Goal: Task Accomplishment & Management: Manage account settings

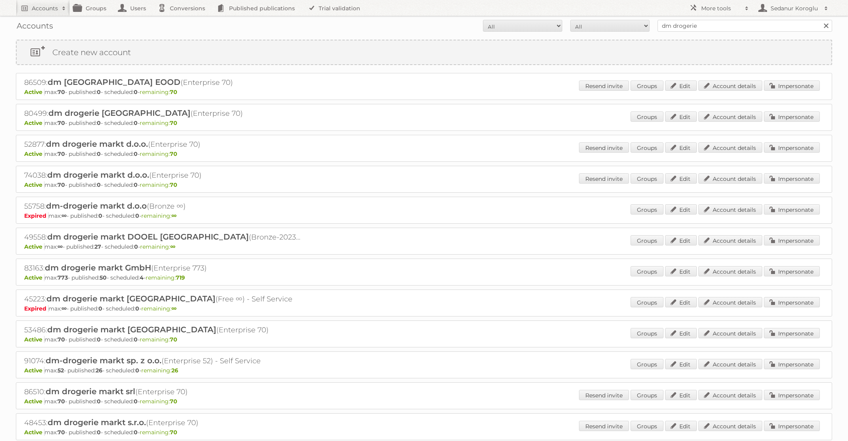
click at [634, 16] on div "Accounts All Active Expired Pending All Paid Trials Self service dm drogerie Se…" at bounding box center [424, 26] width 817 height 20
type input "Praxis"
click at [820, 20] on input "Search" at bounding box center [826, 26] width 12 height 12
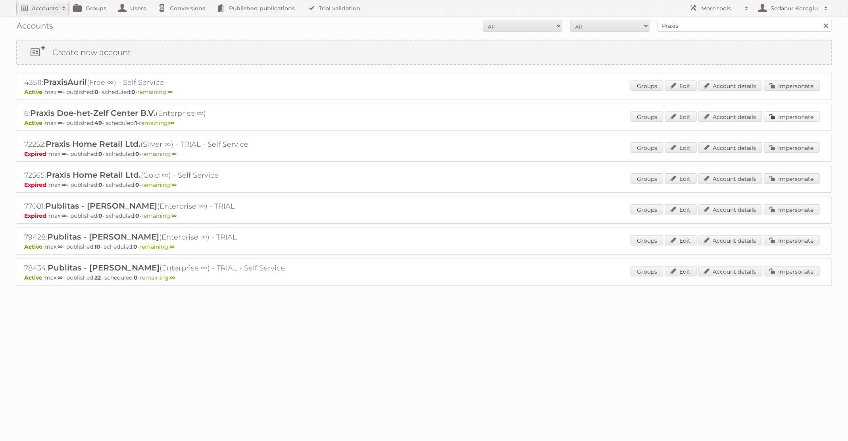
click at [779, 117] on link "Impersonate" at bounding box center [792, 117] width 56 height 10
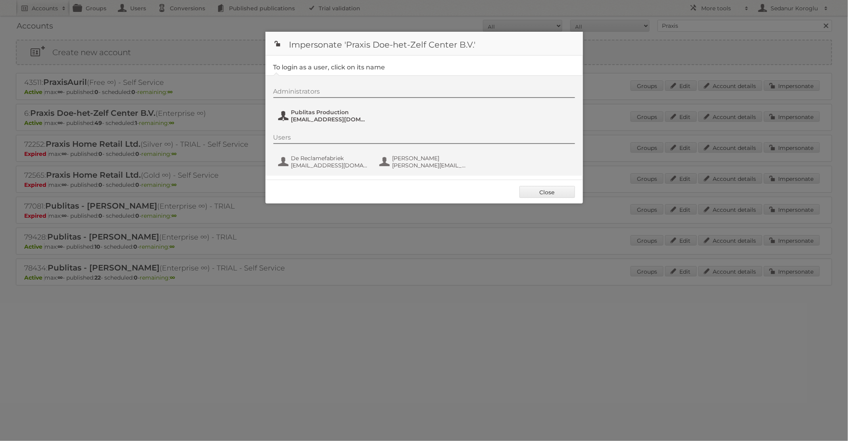
click at [344, 115] on span "Publitas Production" at bounding box center [329, 112] width 77 height 7
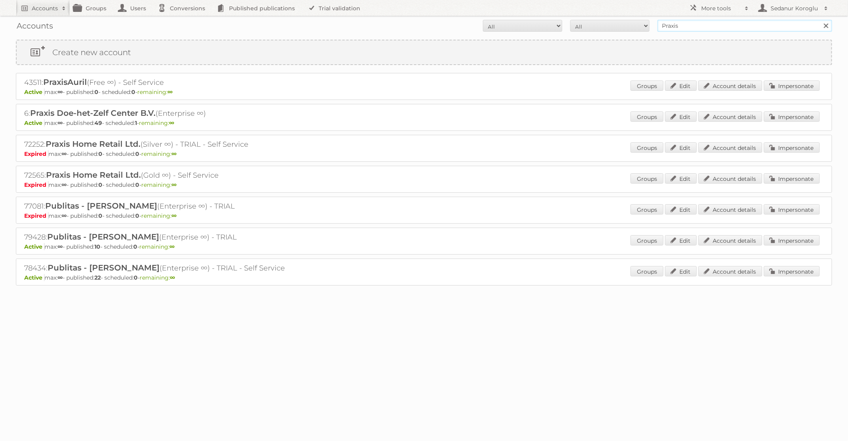
drag, startPoint x: 691, startPoint y: 31, endPoint x: 609, endPoint y: 14, distance: 83.9
click at [609, 15] on body "Accounts Search Advanced Search Create new account Groups Users Conversions Pub…" at bounding box center [424, 220] width 848 height 441
type input "KARWEI"
click at [820, 20] on input "Search" at bounding box center [826, 26] width 12 height 12
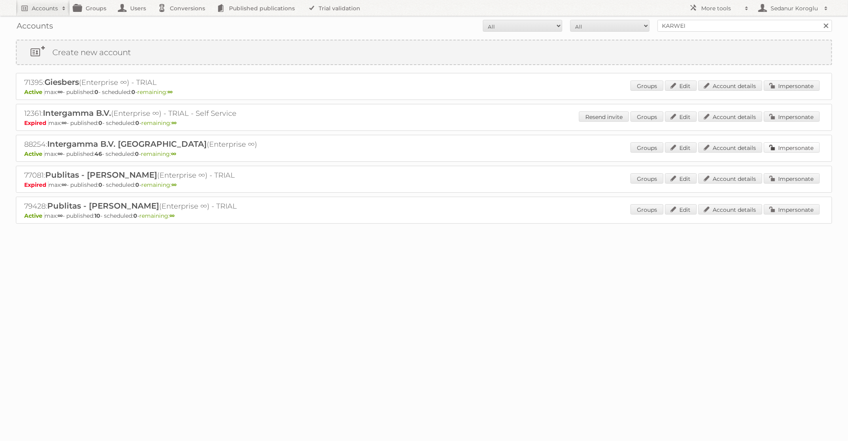
click at [791, 148] on link "Impersonate" at bounding box center [792, 148] width 56 height 10
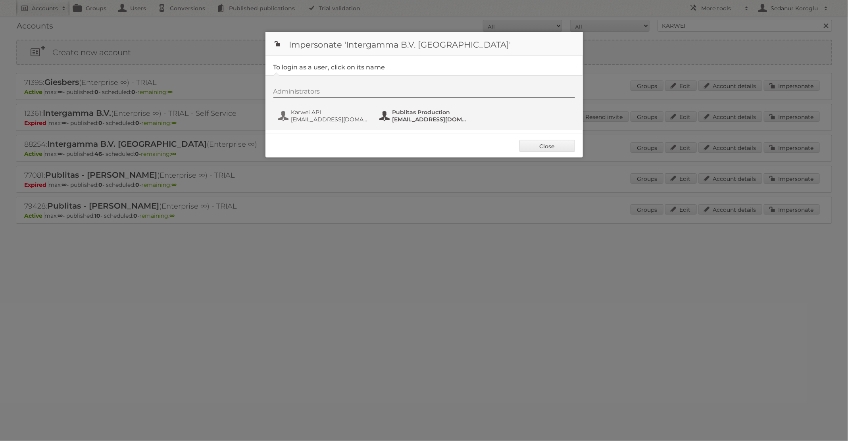
click at [436, 120] on span "fs+karwei@publitas.com" at bounding box center [431, 119] width 77 height 7
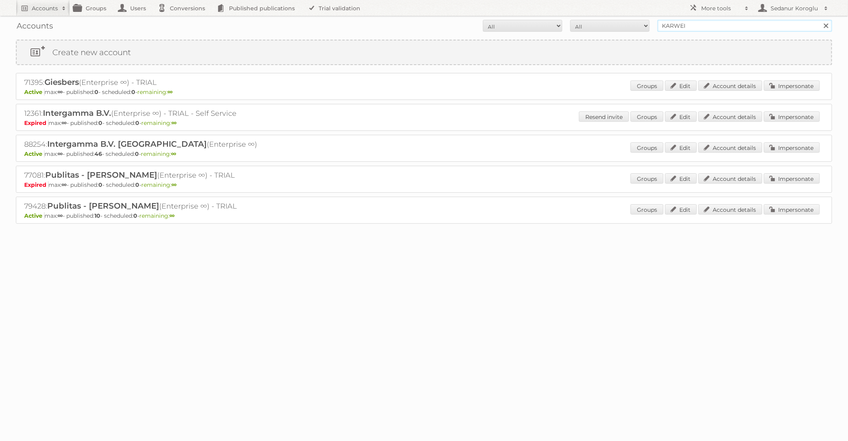
drag, startPoint x: 690, startPoint y: 24, endPoint x: 621, endPoint y: 23, distance: 69.1
click at [621, 23] on form "All Active Expired Pending All Paid Trials Self service KARWEI Search" at bounding box center [424, 26] width 817 height 12
type input "pflanzen-kölle"
click at [820, 20] on input "Search" at bounding box center [826, 26] width 12 height 12
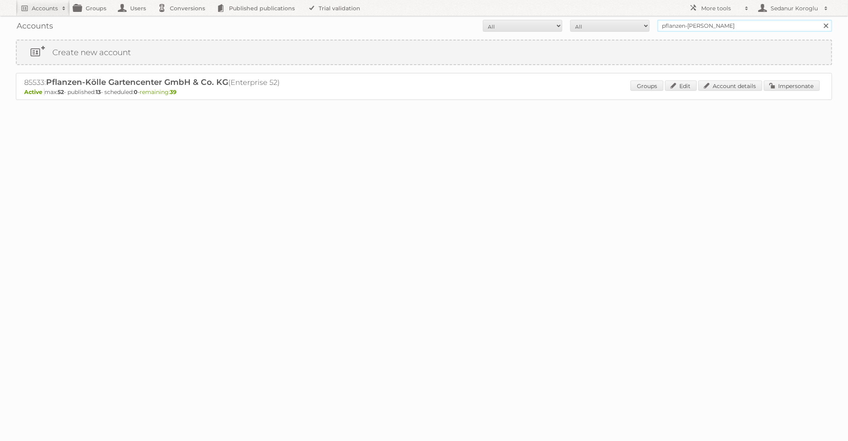
drag, startPoint x: 712, startPoint y: 23, endPoint x: 636, endPoint y: 21, distance: 76.7
click at [636, 22] on form "All Active Expired Pending All Paid Trials Self service pflanzen-[PERSON_NAME] …" at bounding box center [424, 26] width 817 height 12
type input "GAMMA"
click at [820, 20] on input "Search" at bounding box center [826, 26] width 12 height 12
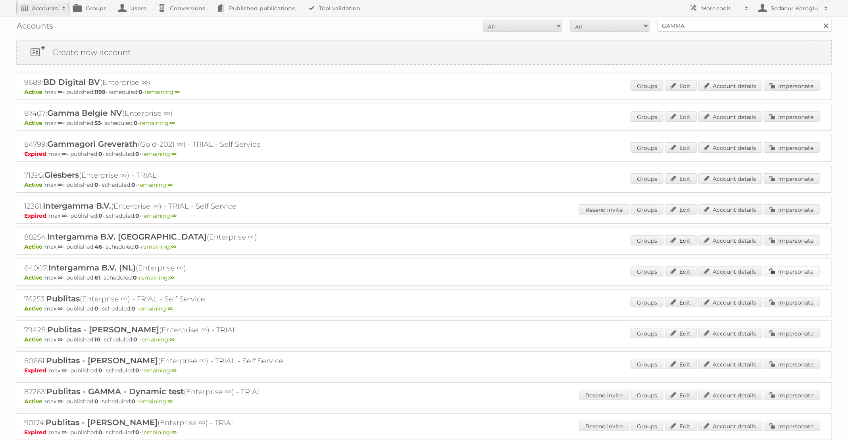
click at [791, 269] on link "Impersonate" at bounding box center [792, 271] width 56 height 10
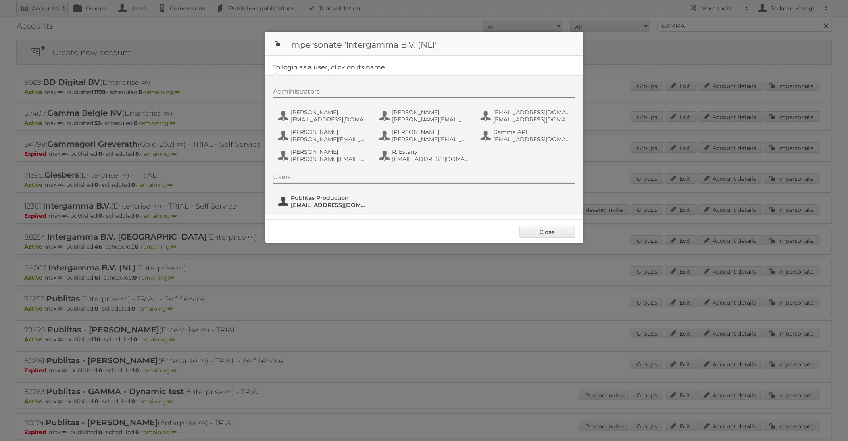
click at [337, 203] on span "fs+gamma@publitas.com" at bounding box center [329, 205] width 77 height 7
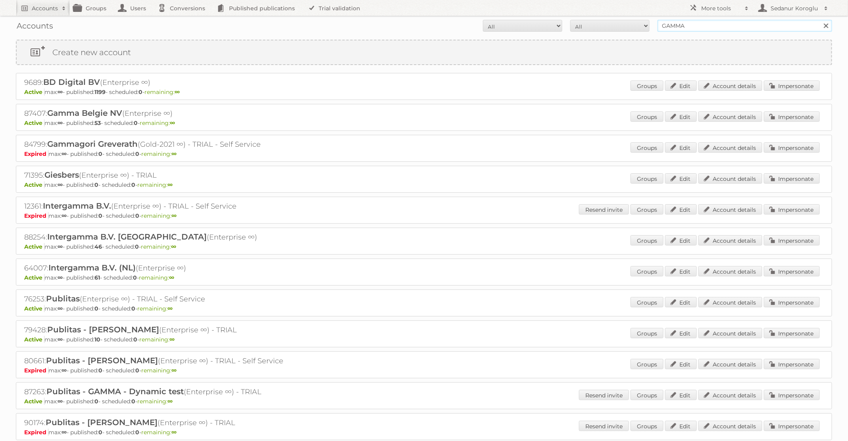
drag, startPoint x: 694, startPoint y: 27, endPoint x: 639, endPoint y: 23, distance: 55.4
click at [639, 23] on form "All Active Expired Pending All Paid Trials Self service GAMMA Search" at bounding box center [424, 26] width 817 height 12
type input "KARWEI"
click at [820, 20] on input "Search" at bounding box center [826, 26] width 12 height 12
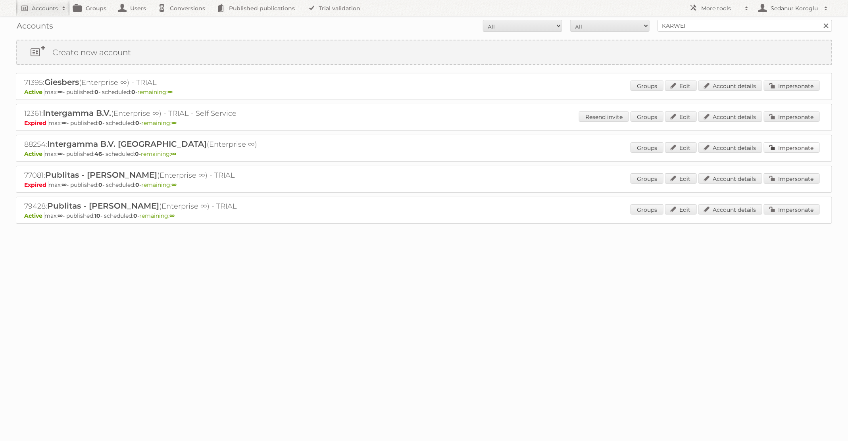
click at [775, 147] on link "Impersonate" at bounding box center [792, 148] width 56 height 10
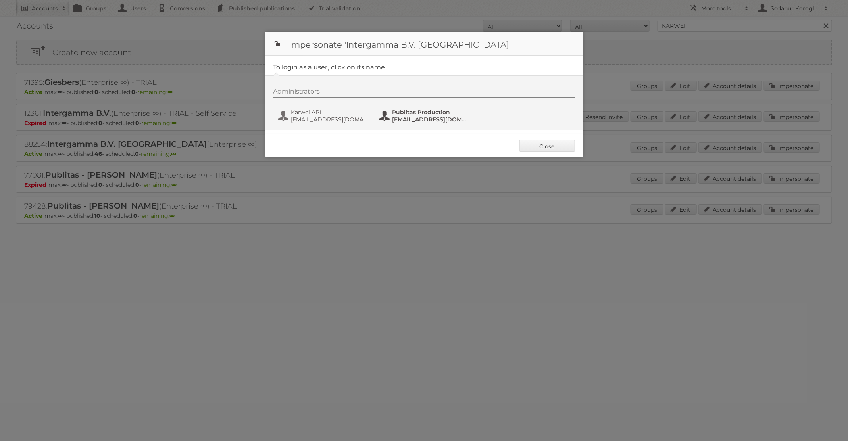
click at [411, 116] on span "[EMAIL_ADDRESS][DOMAIN_NAME]" at bounding box center [431, 119] width 77 height 7
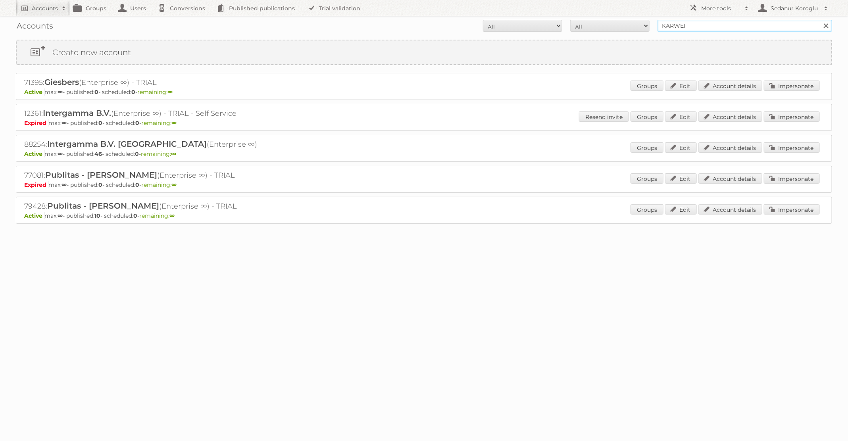
drag, startPoint x: 700, startPoint y: 23, endPoint x: 620, endPoint y: 21, distance: 79.8
click at [620, 21] on form "All Active Expired Pending All Paid Trials Self service KARWEI Search" at bounding box center [424, 26] width 817 height 12
type input "GAMMA"
click at [820, 20] on input "Search" at bounding box center [826, 26] width 12 height 12
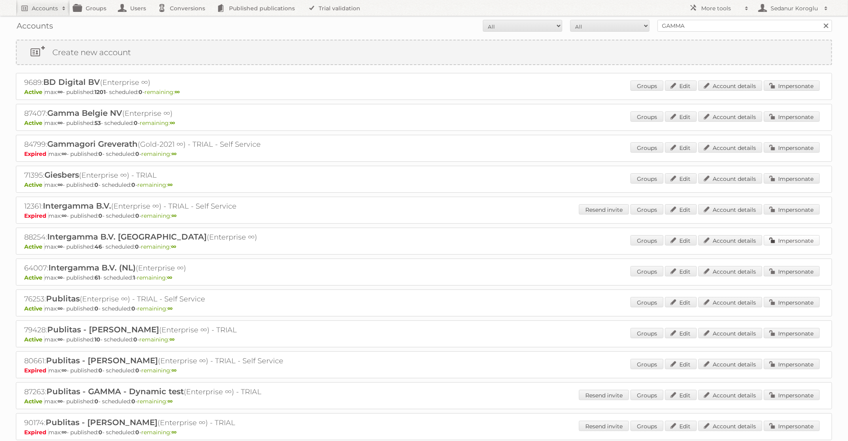
click at [782, 239] on link "Impersonate" at bounding box center [792, 240] width 56 height 10
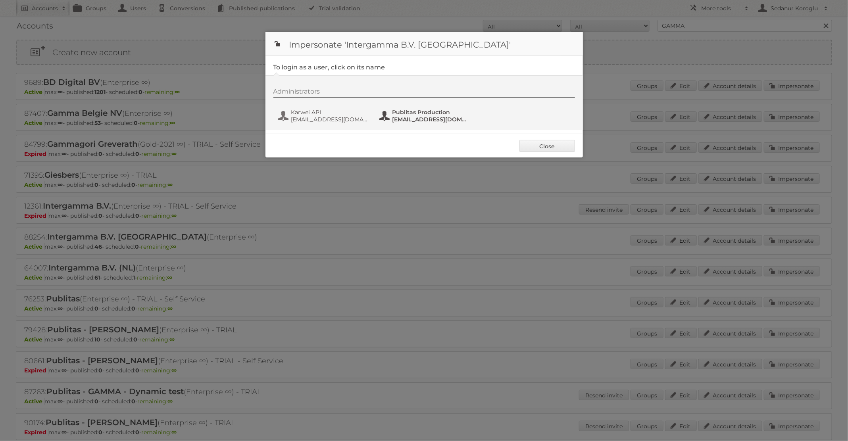
click at [393, 120] on span "[EMAIL_ADDRESS][DOMAIN_NAME]" at bounding box center [431, 119] width 77 height 7
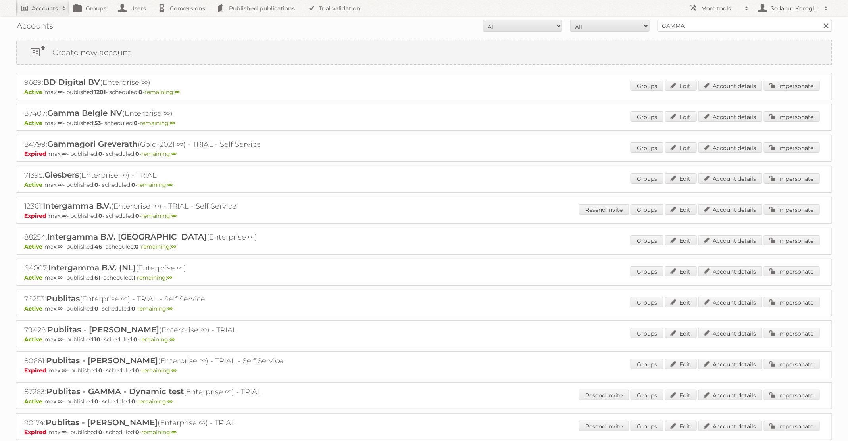
click at [781, 274] on div "Groups Edit Account details Impersonate" at bounding box center [725, 272] width 189 height 12
click at [783, 270] on link "Impersonate" at bounding box center [792, 271] width 56 height 10
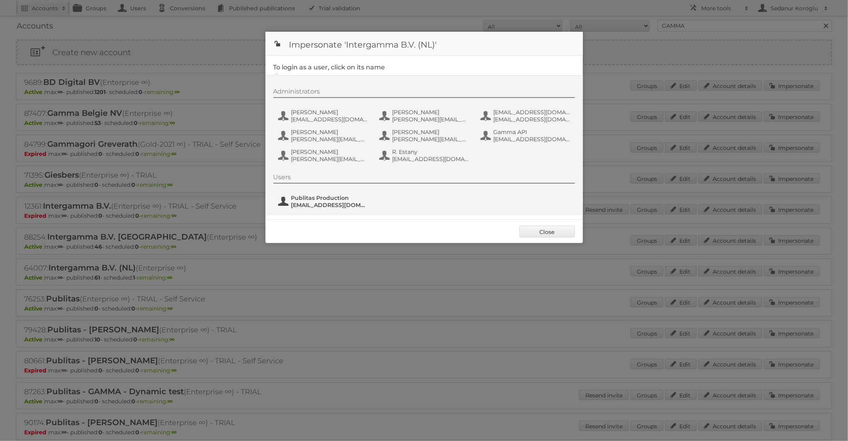
click at [341, 203] on span "fs+gamma@publitas.com" at bounding box center [329, 205] width 77 height 7
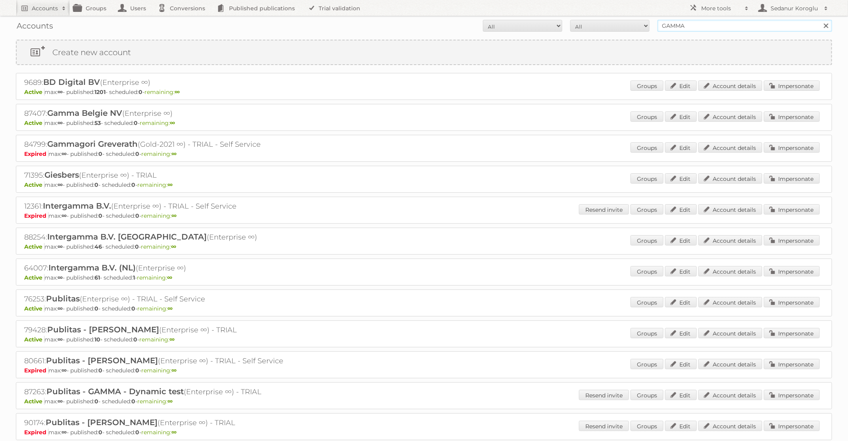
drag, startPoint x: 690, startPoint y: 27, endPoint x: 605, endPoint y: 21, distance: 85.2
click at [607, 22] on form "All Active Expired Pending All Paid Trials Self service GAMMA Search" at bounding box center [424, 26] width 817 height 12
type input "Praxis"
click at [820, 20] on input "Search" at bounding box center [826, 26] width 12 height 12
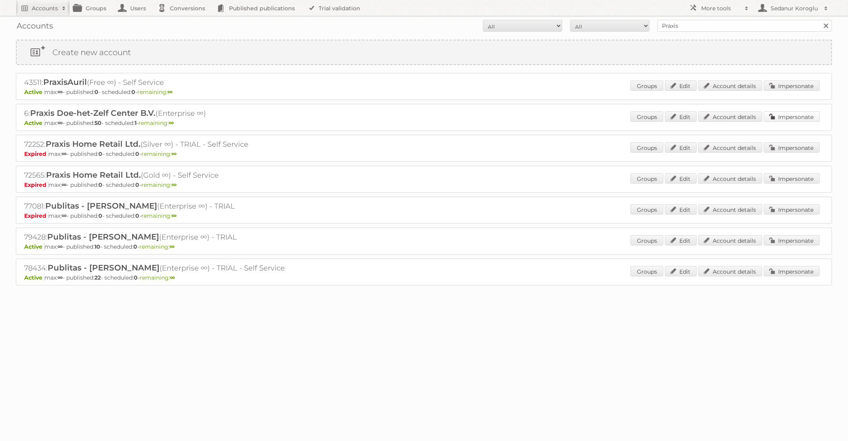
click at [786, 117] on link "Impersonate" at bounding box center [792, 117] width 56 height 10
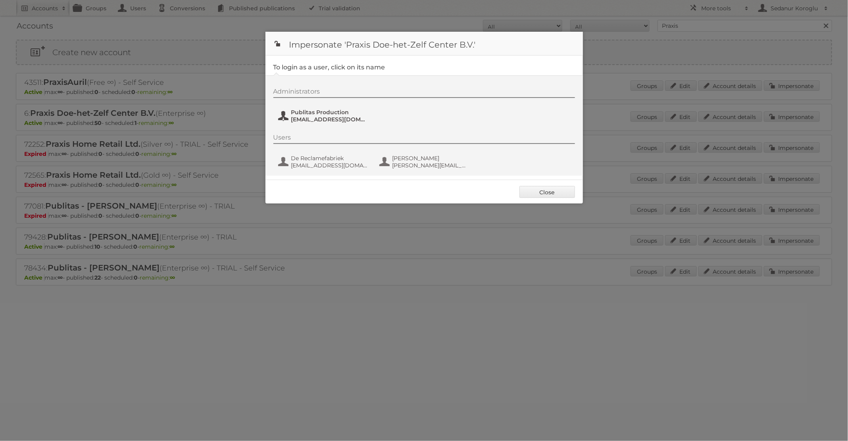
click at [326, 116] on span "[EMAIL_ADDRESS][DOMAIN_NAME]" at bounding box center [329, 119] width 77 height 7
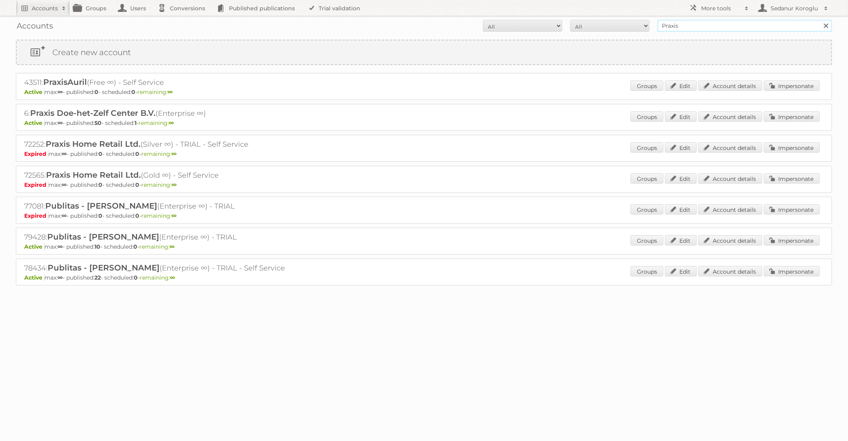
drag, startPoint x: 693, startPoint y: 28, endPoint x: 640, endPoint y: 26, distance: 52.8
click at [640, 26] on form "All Active Expired Pending All Paid Trials Self service Praxis Search" at bounding box center [424, 26] width 817 height 12
type input "KARWEI"
click at [820, 20] on input "Search" at bounding box center [826, 26] width 12 height 12
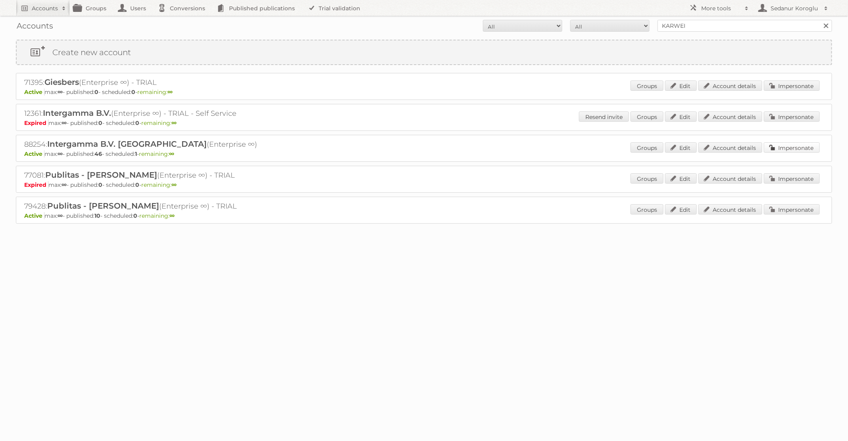
click at [798, 148] on link "Impersonate" at bounding box center [792, 148] width 56 height 10
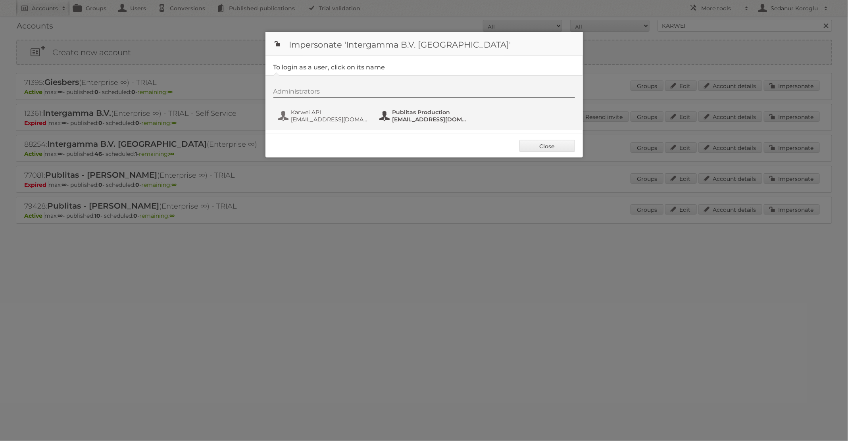
click at [406, 120] on span "[EMAIL_ADDRESS][DOMAIN_NAME]" at bounding box center [431, 119] width 77 height 7
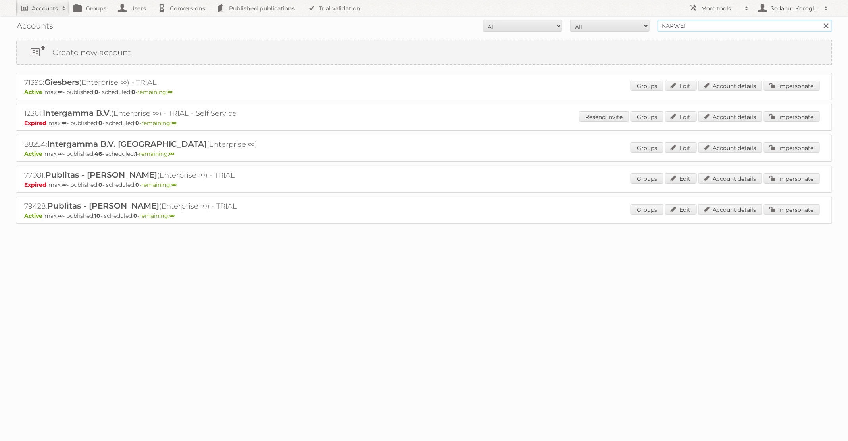
drag, startPoint x: 689, startPoint y: 24, endPoint x: 595, endPoint y: 22, distance: 94.1
click at [595, 22] on form "All Active Expired Pending All Paid Trials Self service KARWEI Search" at bounding box center [424, 26] width 817 height 12
type input "Action"
click at [820, 20] on input "Search" at bounding box center [826, 26] width 12 height 12
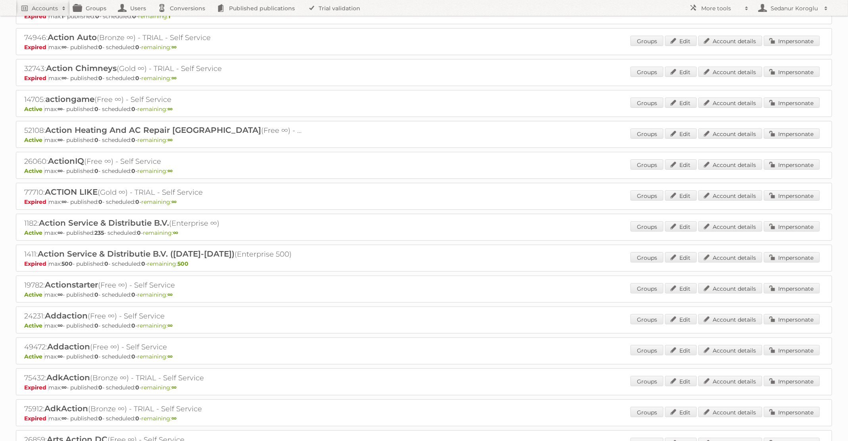
scroll to position [79, 0]
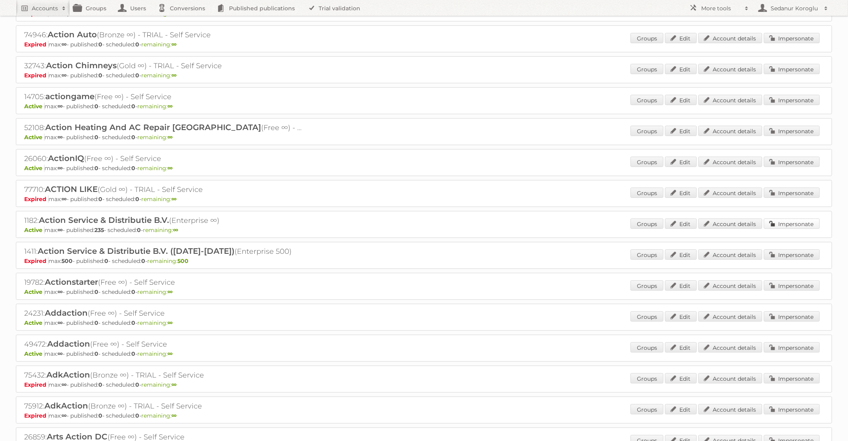
click at [784, 223] on link "Impersonate" at bounding box center [792, 224] width 56 height 10
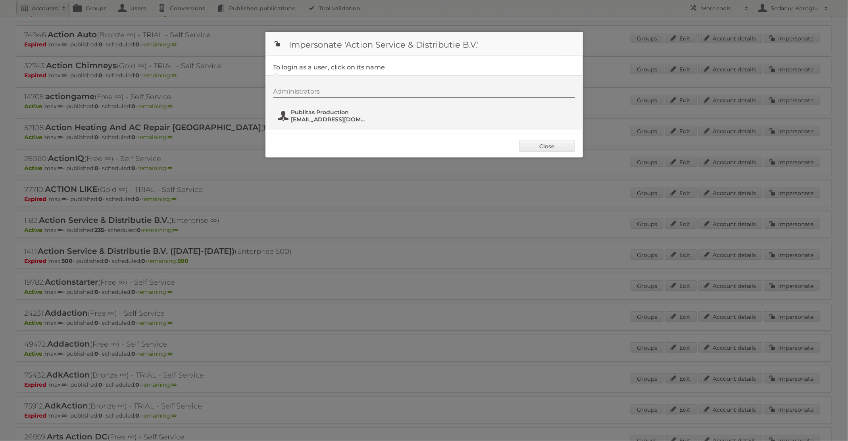
click at [329, 119] on span "fs+action@publitas.com" at bounding box center [329, 119] width 77 height 7
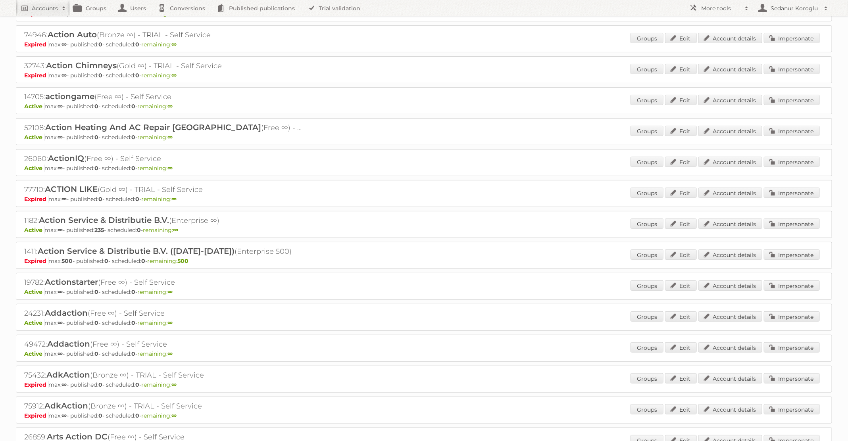
scroll to position [0, 0]
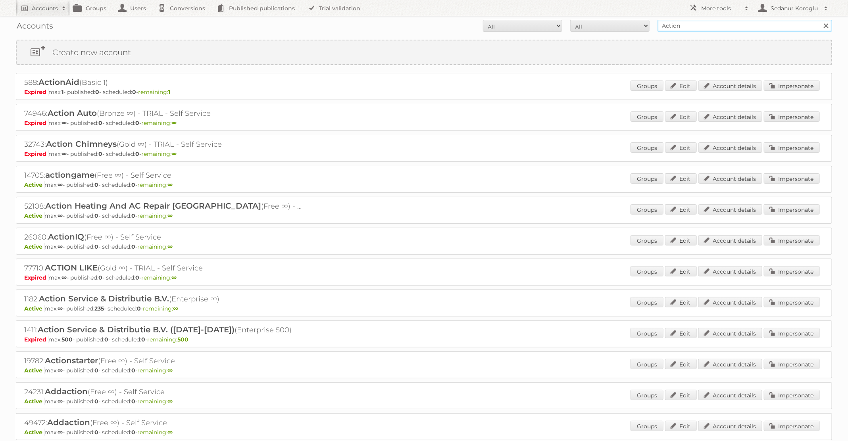
drag, startPoint x: 686, startPoint y: 28, endPoint x: 620, endPoint y: 17, distance: 67.2
click at [620, 17] on div "Accounts All Active Expired Pending All Paid Trials Self service Action Search" at bounding box center [424, 26] width 817 height 20
type input "KARWEI"
click at [820, 20] on input "Search" at bounding box center [826, 26] width 12 height 12
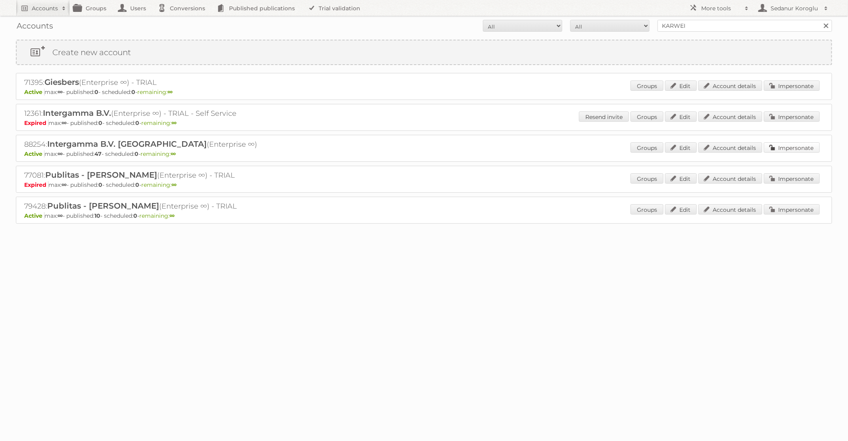
click at [795, 143] on link "Impersonate" at bounding box center [792, 148] width 56 height 10
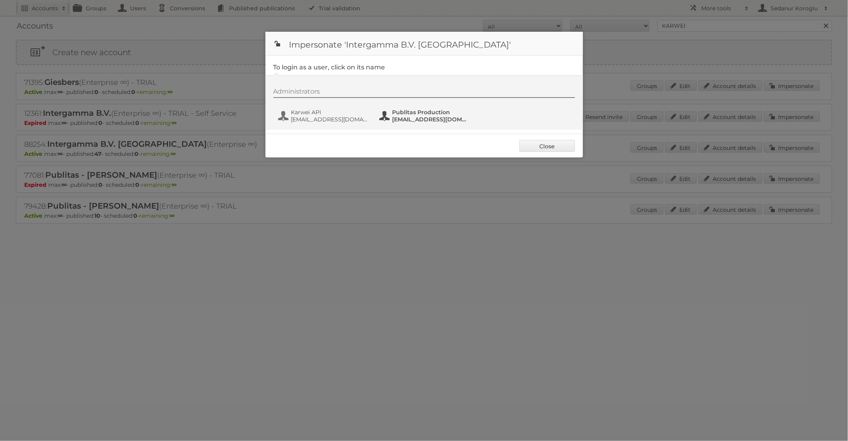
click at [408, 118] on span "[EMAIL_ADDRESS][DOMAIN_NAME]" at bounding box center [431, 119] width 77 height 7
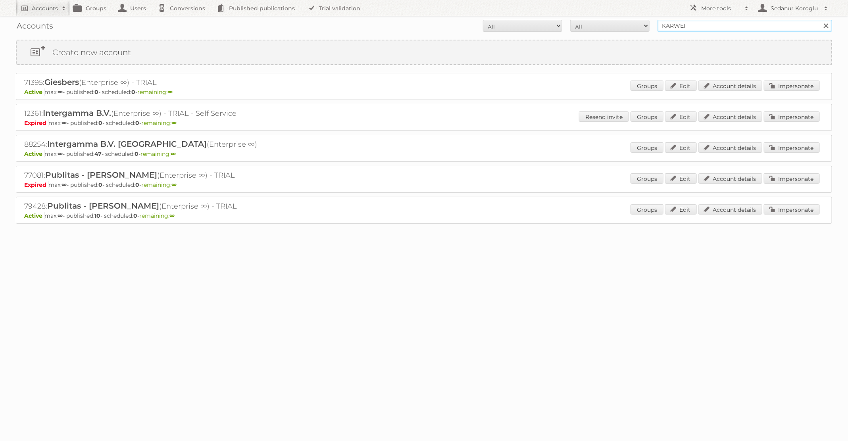
drag, startPoint x: 693, startPoint y: 27, endPoint x: 603, endPoint y: 17, distance: 90.3
click at [603, 19] on div "Accounts All Active Expired Pending All Paid Trials Self service KARWEI Search" at bounding box center [424, 26] width 817 height 20
type input "GAMMA"
click at [820, 20] on input "Search" at bounding box center [826, 26] width 12 height 12
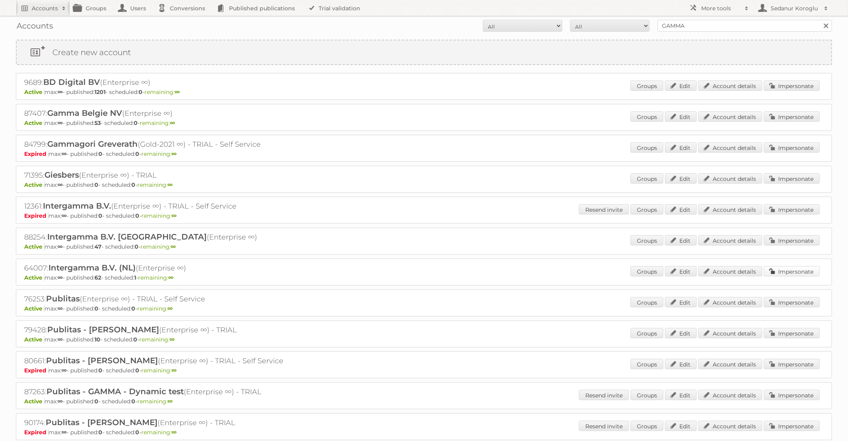
click at [776, 273] on link "Impersonate" at bounding box center [792, 271] width 56 height 10
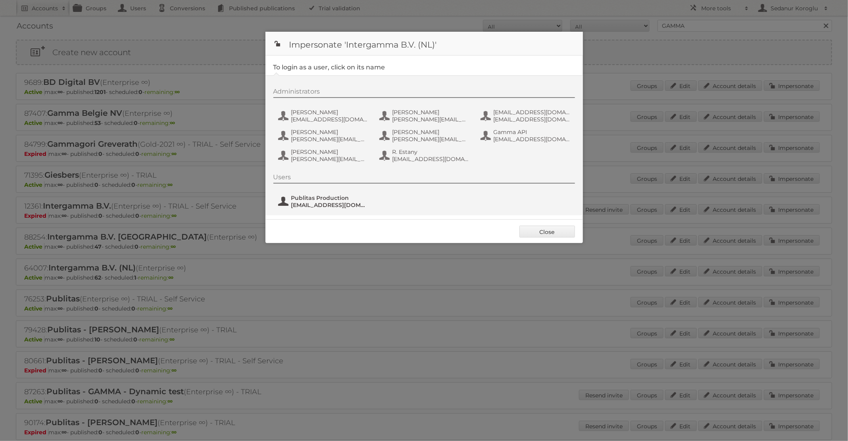
click at [352, 200] on span "Publitas Production" at bounding box center [329, 198] width 77 height 7
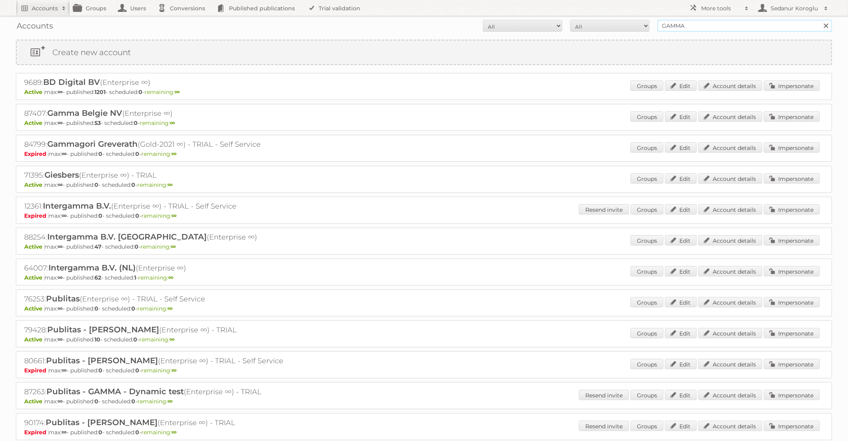
drag, startPoint x: 690, startPoint y: 29, endPoint x: 648, endPoint y: 27, distance: 42.1
click at [648, 27] on form "All Active Expired Pending All Paid Trials Self service GAMMA Search" at bounding box center [424, 26] width 817 height 12
type input "Makro"
click at [820, 20] on input "Search" at bounding box center [826, 26] width 12 height 12
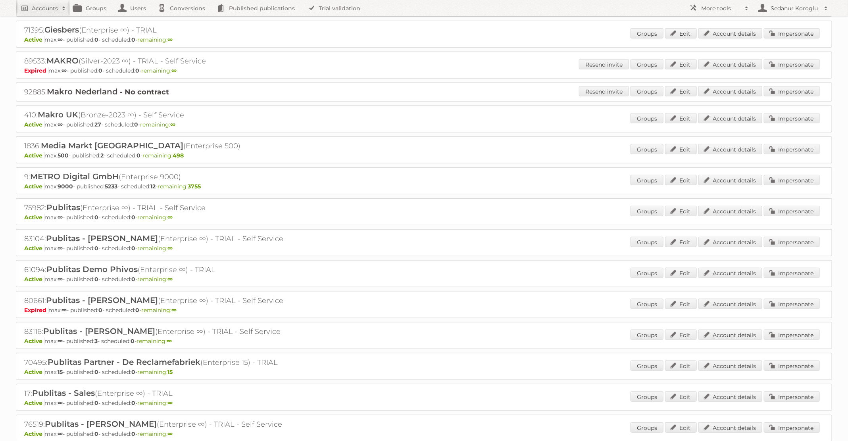
scroll to position [134, 0]
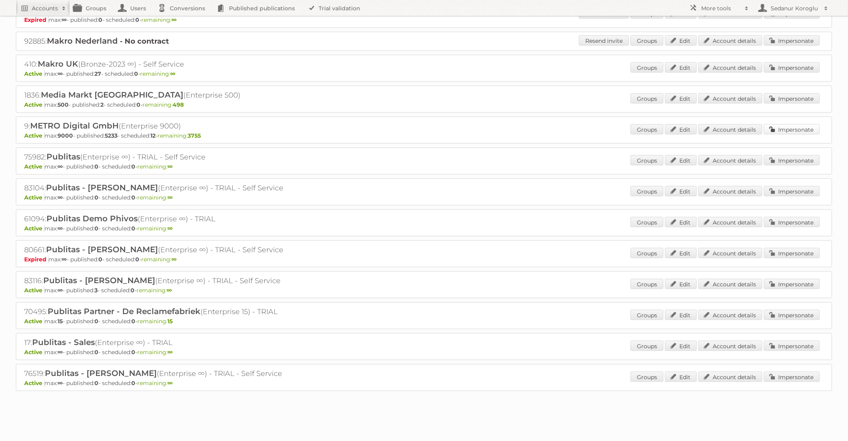
click at [782, 129] on link "Impersonate" at bounding box center [792, 129] width 56 height 10
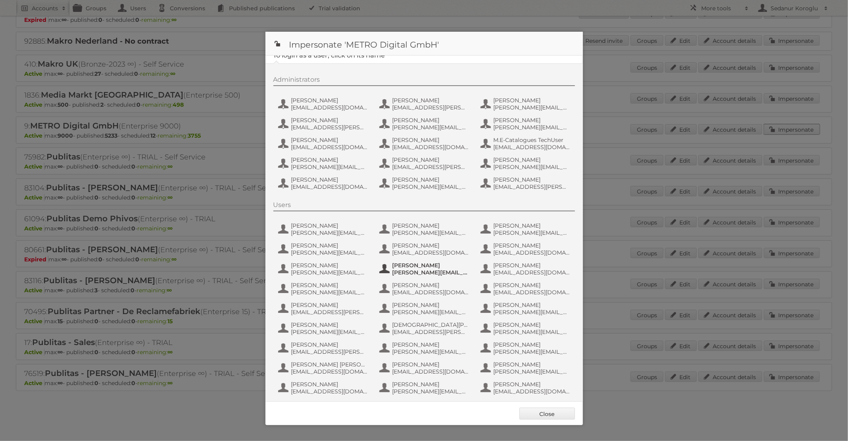
scroll to position [0, 0]
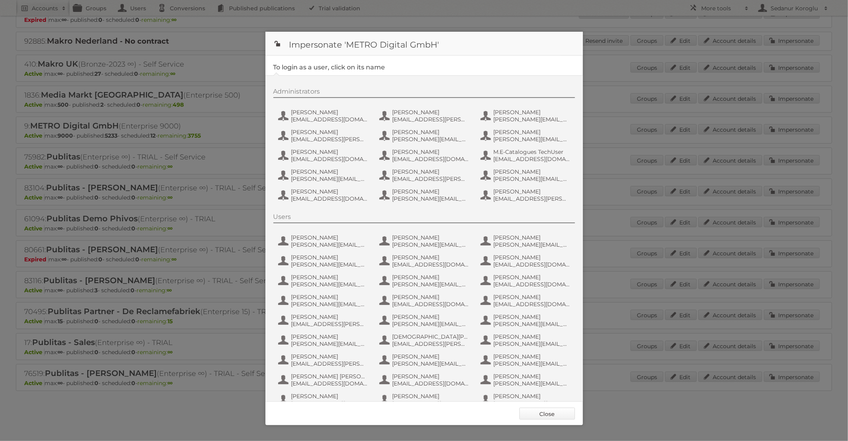
click at [538, 412] on link "Close" at bounding box center [548, 414] width 56 height 12
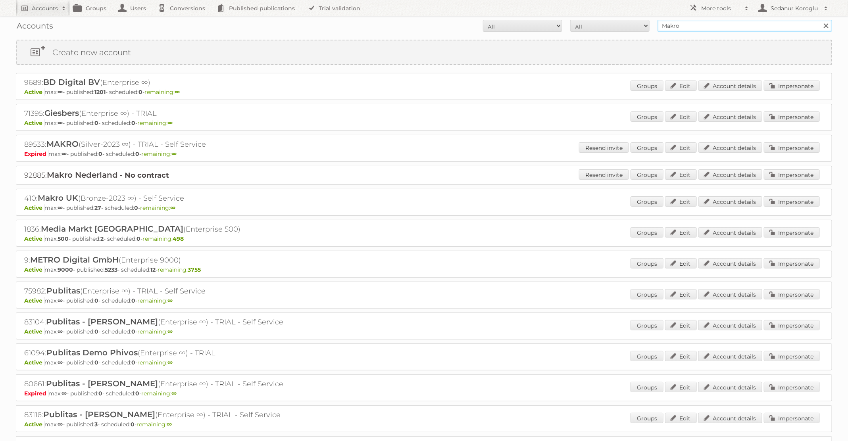
drag, startPoint x: 687, startPoint y: 25, endPoint x: 656, endPoint y: 24, distance: 31.4
click at [656, 24] on form "All Active Expired Pending All Paid Trials Self service Makro Search" at bounding box center [424, 26] width 817 height 12
paste input "Adhoc Services"
type input "Adhoc Services"
click at [820, 20] on input "Search" at bounding box center [826, 26] width 12 height 12
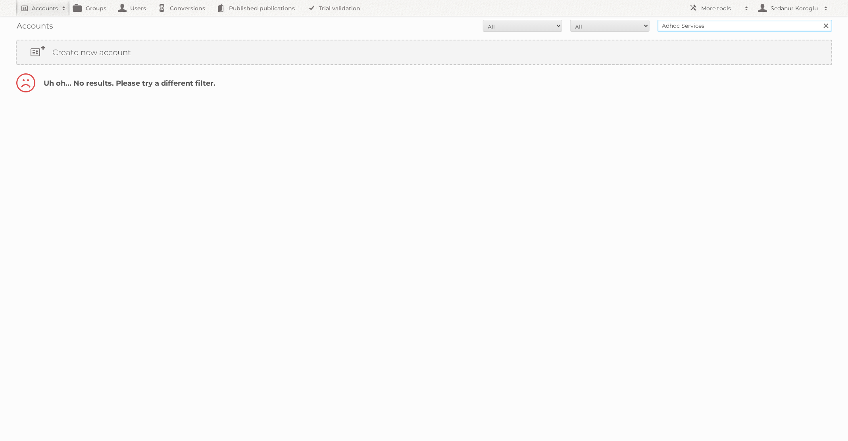
click at [694, 27] on input "Adhoc Services" at bounding box center [745, 26] width 175 height 12
type input "Adhoc"
click at [820, 20] on input "Search" at bounding box center [826, 26] width 12 height 12
drag, startPoint x: 686, startPoint y: 28, endPoint x: 625, endPoint y: 21, distance: 61.2
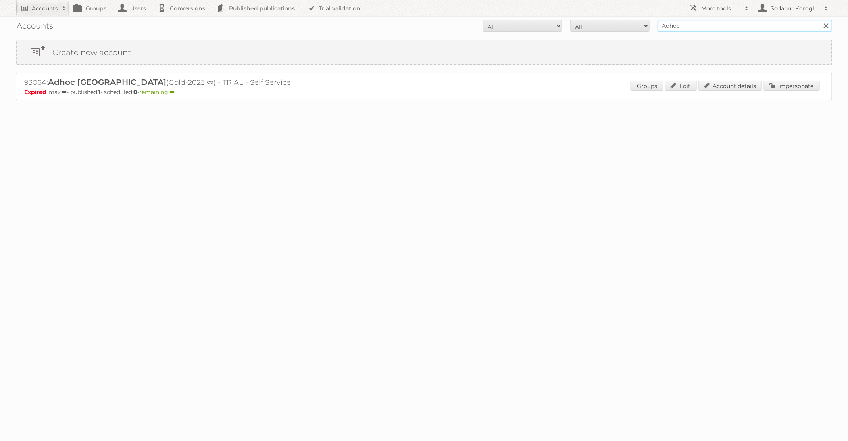
click at [625, 21] on form "All Active Expired Pending All Paid Trials Self service Adhoc Search" at bounding box center [424, 26] width 817 height 12
type input "makro"
click at [820, 20] on input "Search" at bounding box center [826, 26] width 12 height 12
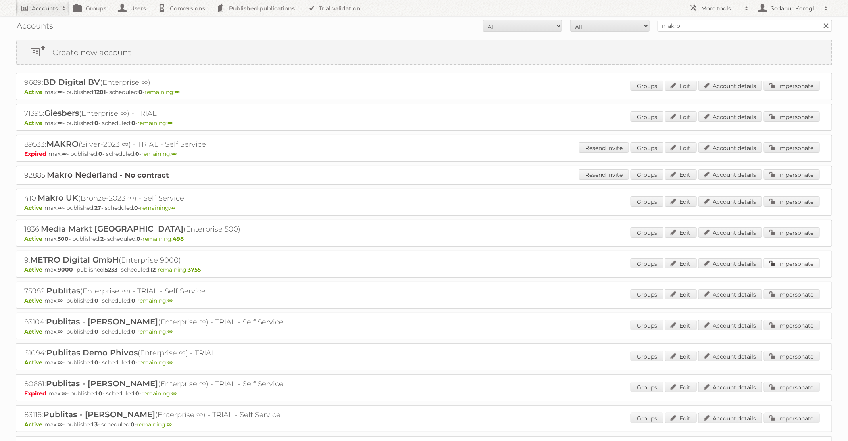
click at [782, 266] on link "Impersonate" at bounding box center [792, 263] width 56 height 10
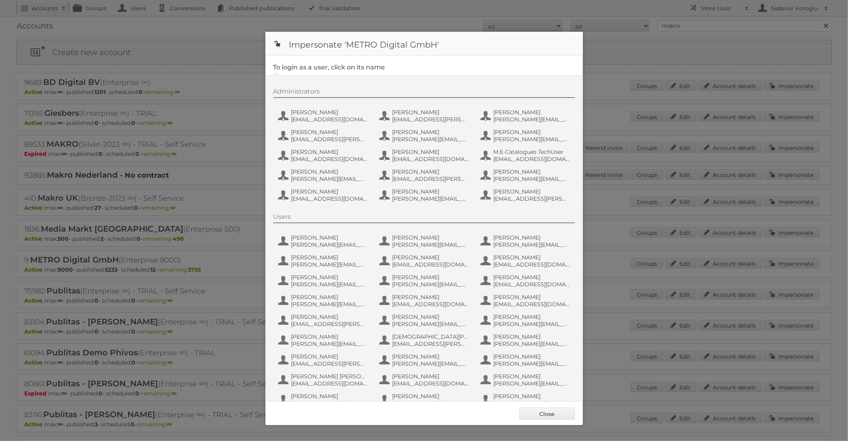
click at [659, 40] on div at bounding box center [424, 220] width 848 height 441
click at [545, 415] on link "Close" at bounding box center [548, 414] width 56 height 12
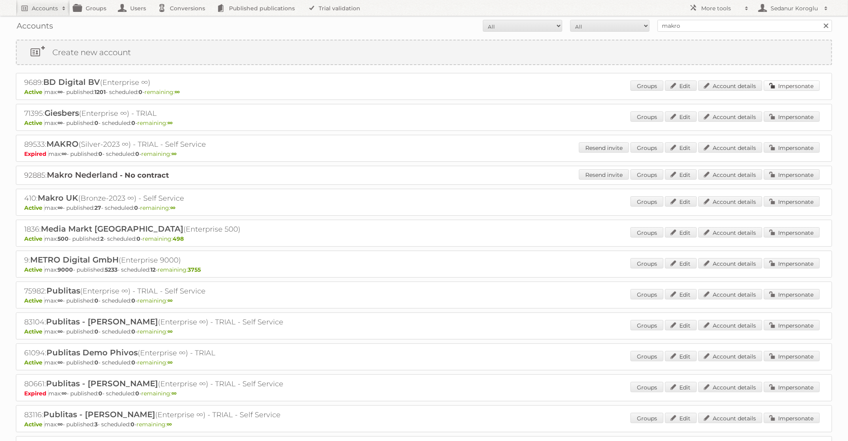
click at [801, 85] on link "Impersonate" at bounding box center [792, 86] width 56 height 10
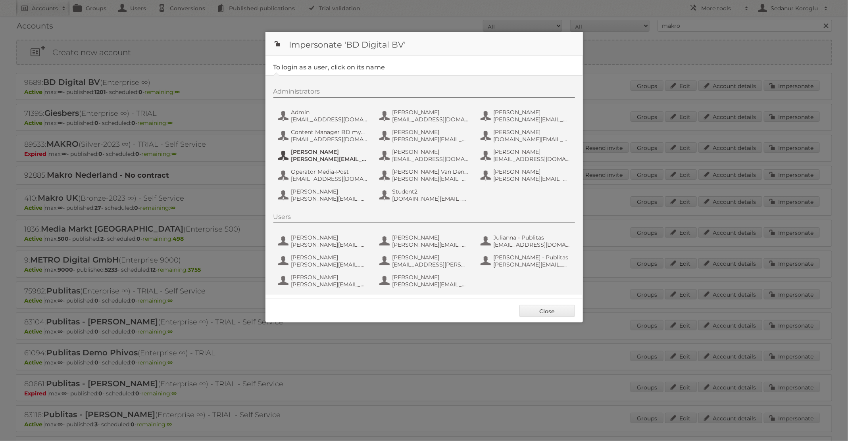
click at [355, 160] on span "[PERSON_NAME][EMAIL_ADDRESS][DOMAIN_NAME]" at bounding box center [329, 159] width 77 height 7
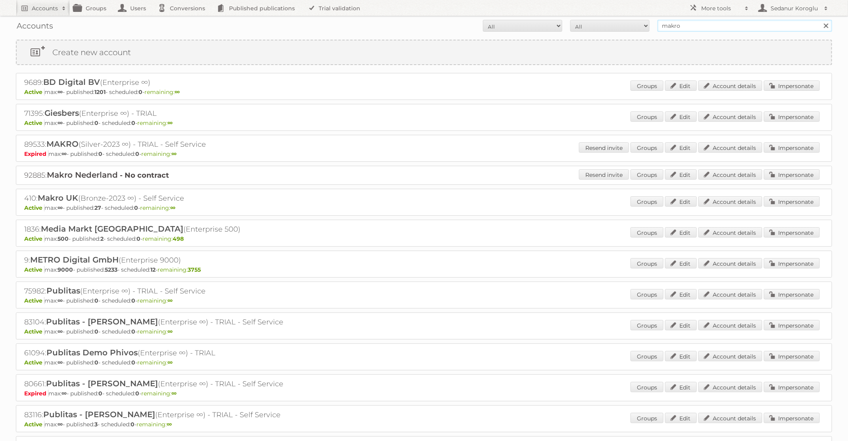
drag, startPoint x: 685, startPoint y: 23, endPoint x: 650, endPoint y: 15, distance: 35.7
click at [650, 15] on body "Accounts Search Advanced Search Create new account Groups Users Conversions Pub…" at bounding box center [424, 220] width 848 height 441
type input "adhoc"
click at [820, 20] on input "Search" at bounding box center [826, 26] width 12 height 12
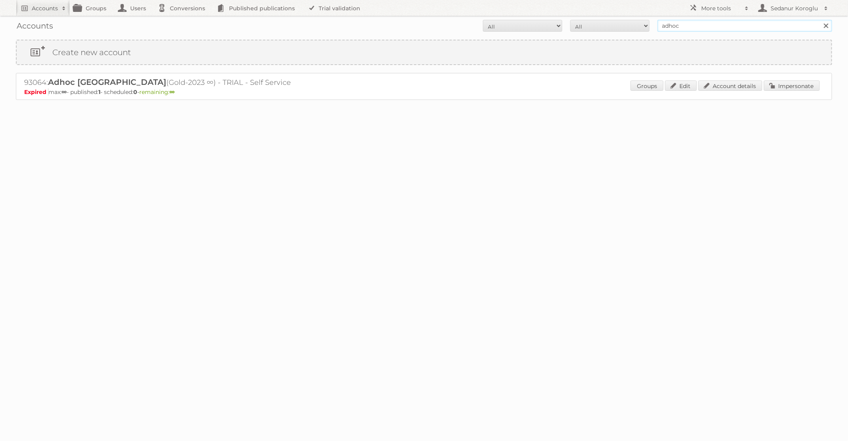
drag, startPoint x: 687, startPoint y: 28, endPoint x: 636, endPoint y: 26, distance: 50.4
click at [636, 26] on form "All Active Expired Pending All Paid Trials Self service adhoc Search" at bounding box center [424, 26] width 817 height 12
type input "makro"
click at [820, 20] on input "Search" at bounding box center [826, 26] width 12 height 12
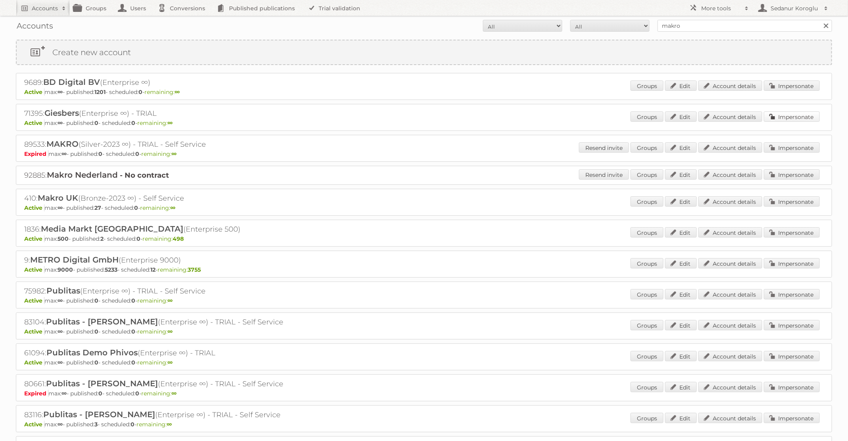
click at [773, 116] on link "Impersonate" at bounding box center [792, 117] width 56 height 10
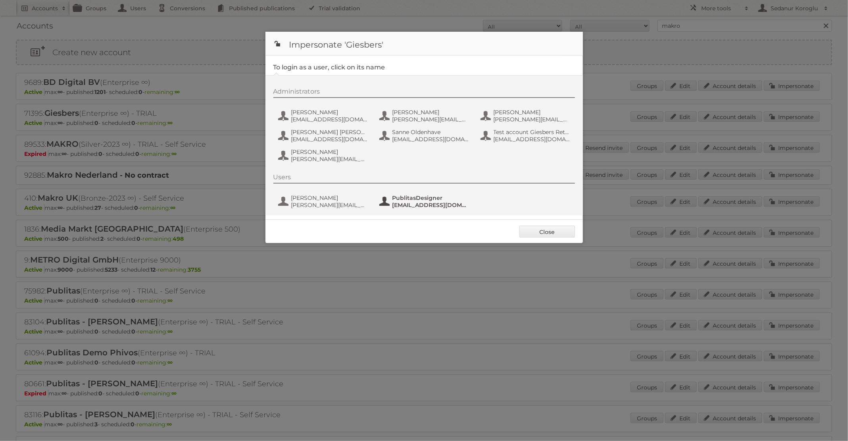
click at [411, 198] on span "PublitasDesigner" at bounding box center [431, 198] width 77 height 7
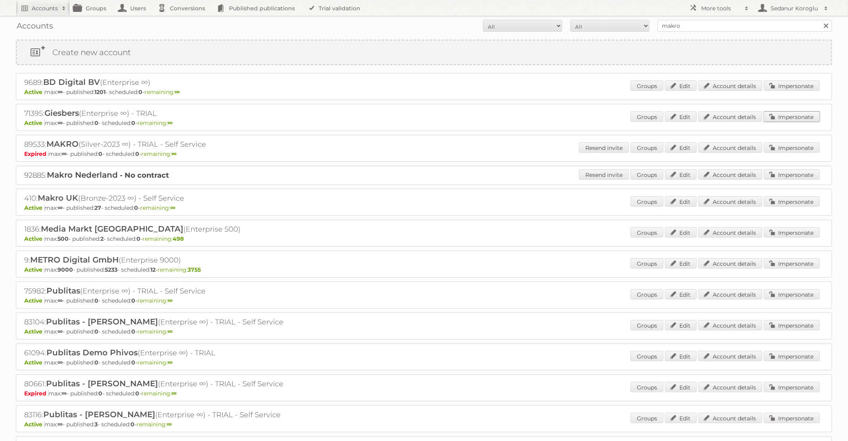
click at [791, 121] on div "Groups Edit Account details Impersonate" at bounding box center [725, 118] width 189 height 12
click at [782, 112] on link "Impersonate" at bounding box center [792, 117] width 56 height 10
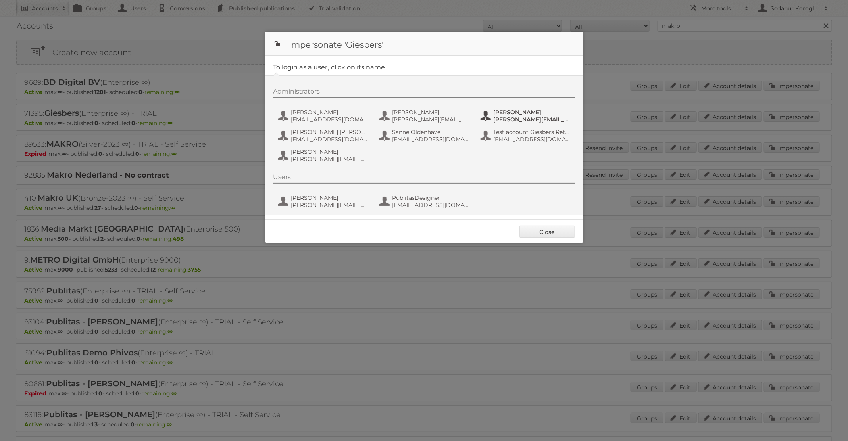
click at [523, 110] on span "Jorg Giesbers" at bounding box center [532, 112] width 77 height 7
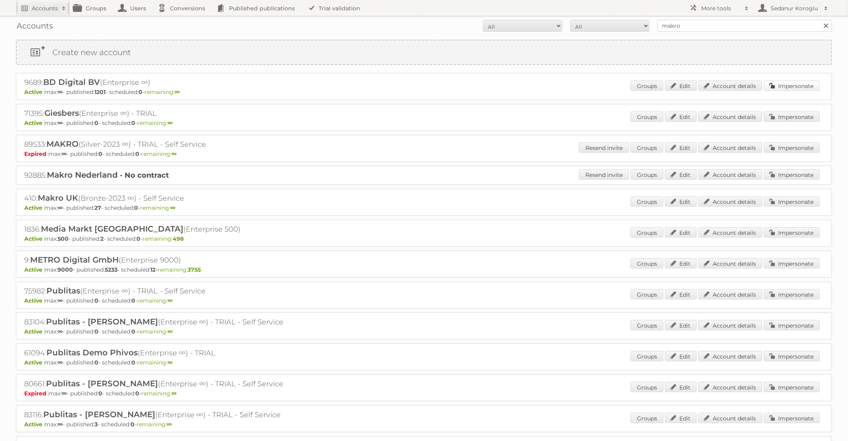
click at [773, 86] on link "Impersonate" at bounding box center [792, 86] width 56 height 10
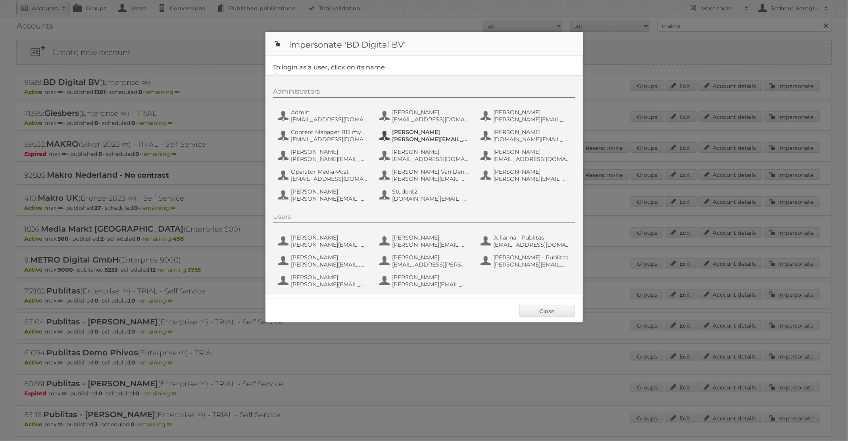
click at [409, 133] on span "David Govaert" at bounding box center [431, 132] width 77 height 7
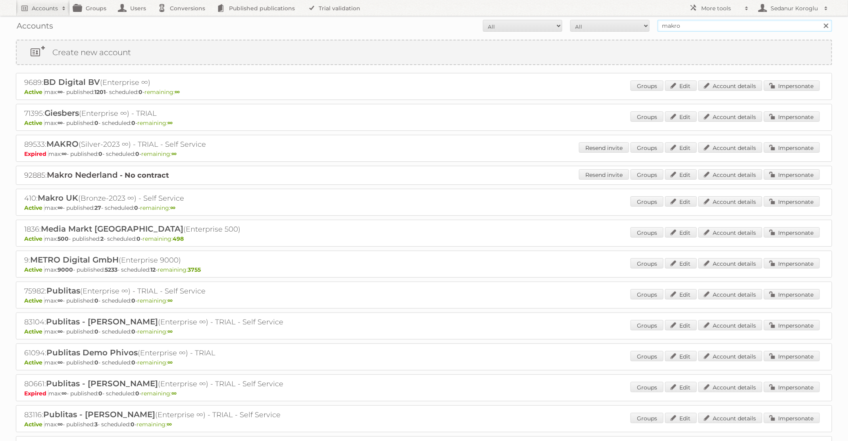
drag, startPoint x: 687, startPoint y: 25, endPoint x: 630, endPoint y: 17, distance: 58.0
click at [630, 17] on div "Accounts All Active Expired Pending All Paid Trials Self service makro Search" at bounding box center [424, 26] width 817 height 20
type input "metro"
click at [820, 20] on input "Search" at bounding box center [826, 26] width 12 height 12
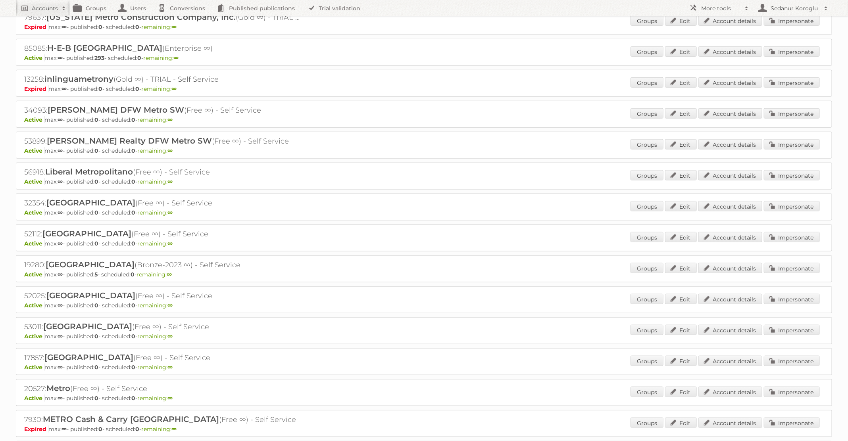
scroll to position [448, 0]
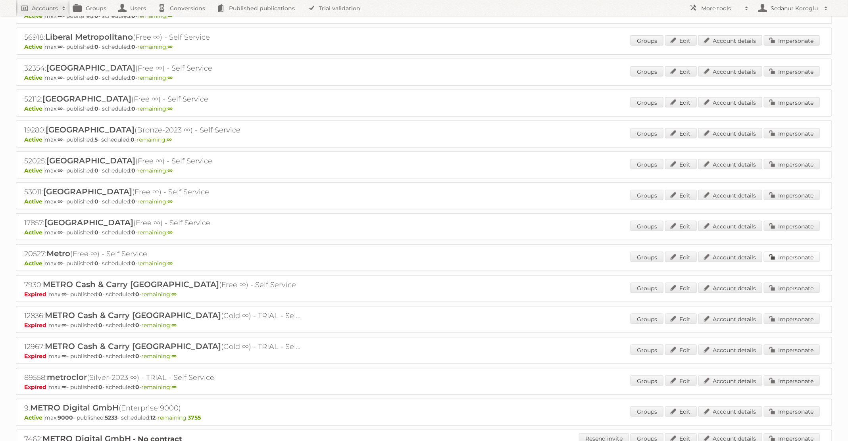
click at [804, 252] on link "Impersonate" at bounding box center [792, 257] width 56 height 10
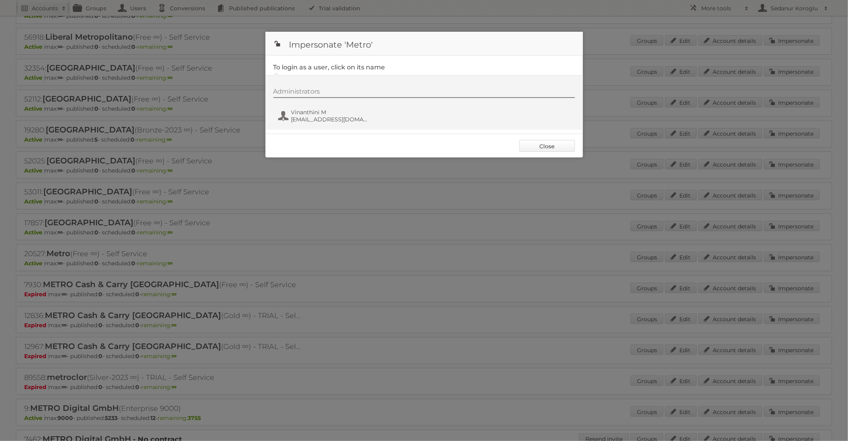
click at [543, 145] on link "Close" at bounding box center [548, 146] width 56 height 12
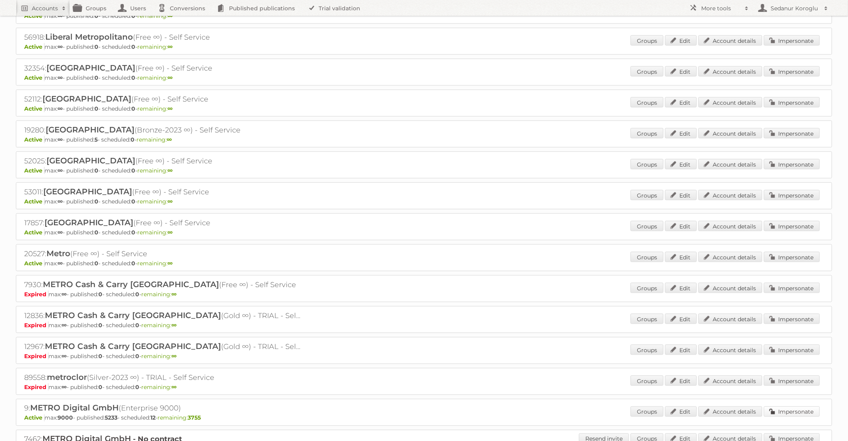
click at [800, 407] on link "Impersonate" at bounding box center [792, 412] width 56 height 10
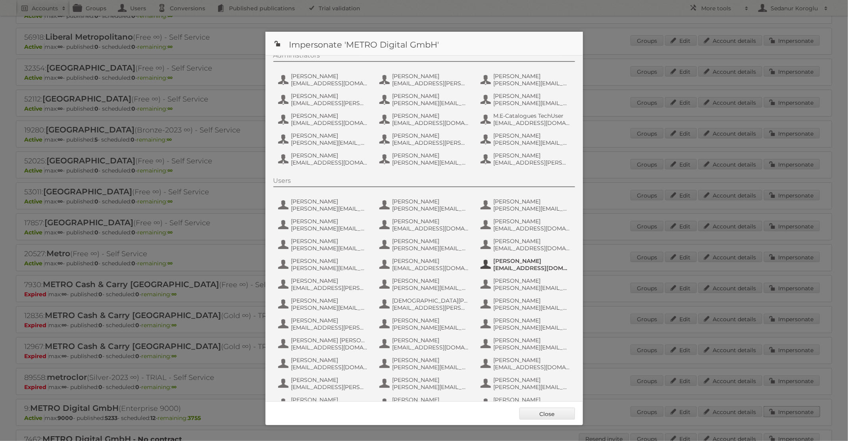
scroll to position [0, 0]
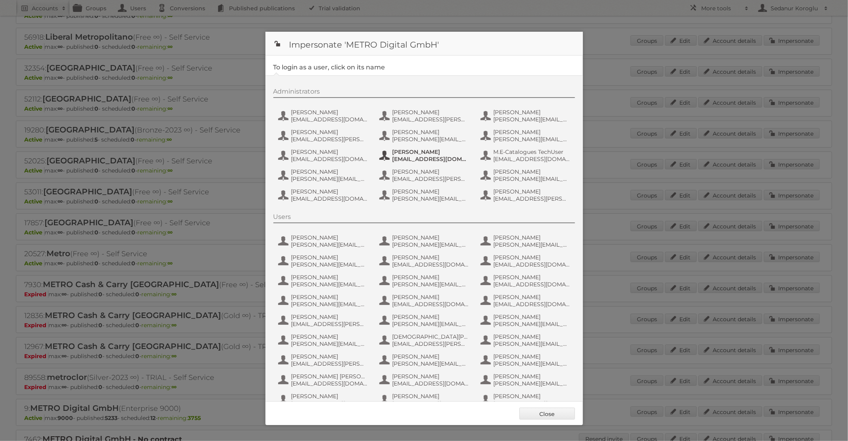
click at [452, 157] on span "[EMAIL_ADDRESS][DOMAIN_NAME]" at bounding box center [431, 159] width 77 height 7
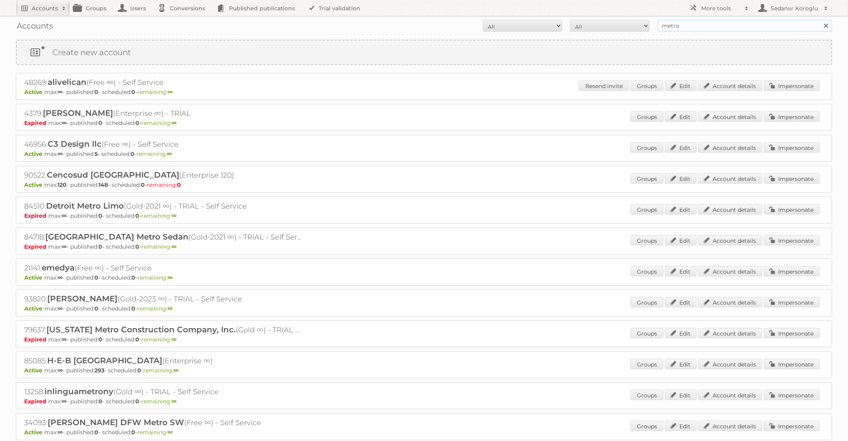
drag, startPoint x: 688, startPoint y: 26, endPoint x: 619, endPoint y: 23, distance: 69.2
click at [619, 23] on form "All Active Expired Pending All Paid Trials Self service metro Search" at bounding box center [424, 26] width 817 height 12
type input "GAMMA"
click at [820, 20] on input "Search" at bounding box center [826, 26] width 12 height 12
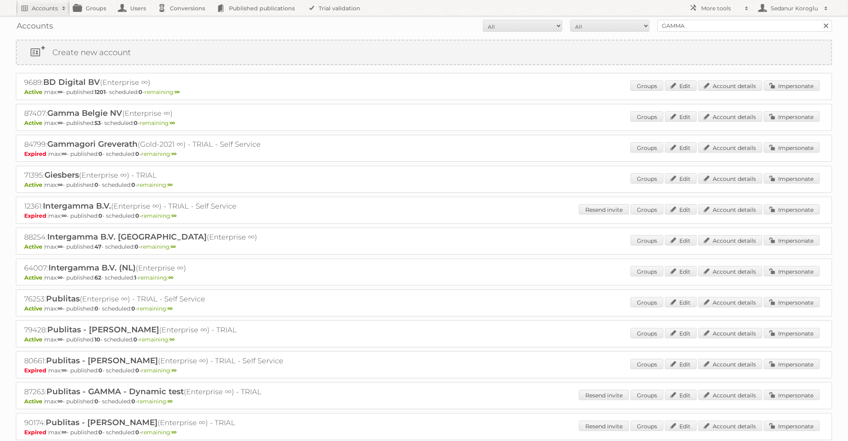
click at [778, 275] on div "Groups Edit Account details Impersonate" at bounding box center [725, 272] width 189 height 12
click at [781, 270] on link "Impersonate" at bounding box center [792, 271] width 56 height 10
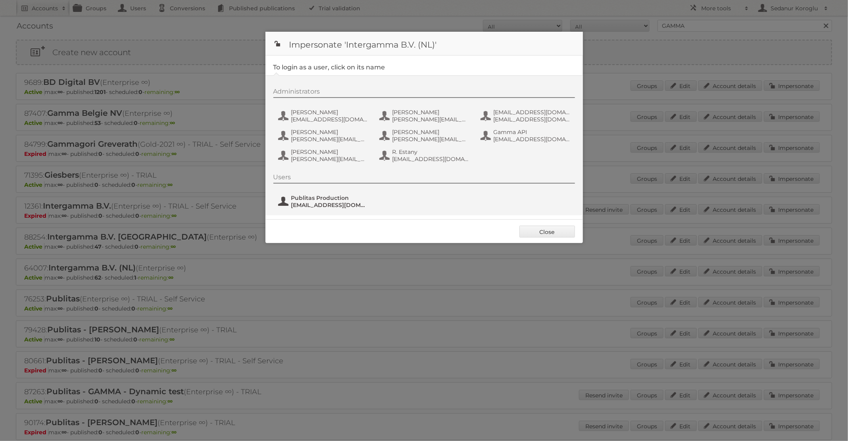
click at [332, 202] on span "fs+gamma@publitas.com" at bounding box center [329, 205] width 77 height 7
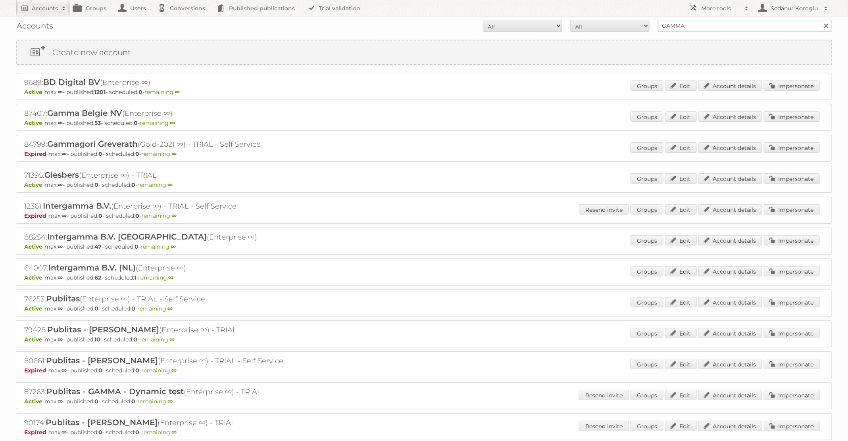
drag, startPoint x: 700, startPoint y: 25, endPoint x: 617, endPoint y: 23, distance: 83.0
click at [617, 23] on form "All Active Expired Pending All Paid Trials Self service GAMMA Search" at bounding box center [424, 26] width 817 height 12
type input "Action"
click at [820, 20] on input "Search" at bounding box center [826, 26] width 12 height 12
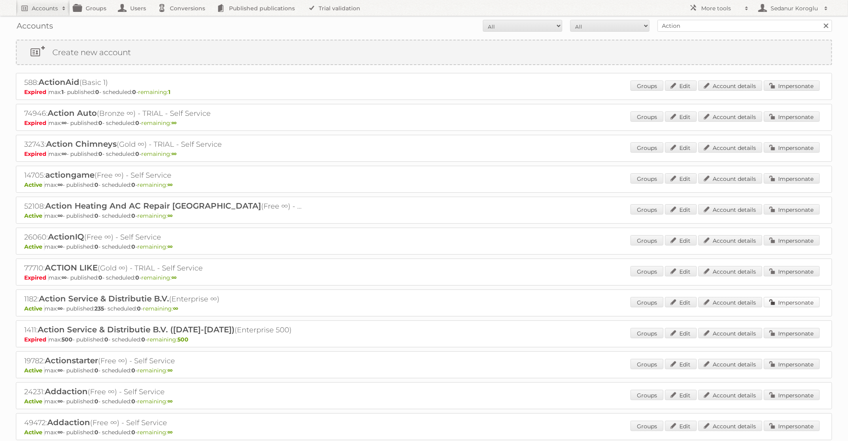
click at [781, 303] on link "Impersonate" at bounding box center [792, 302] width 56 height 10
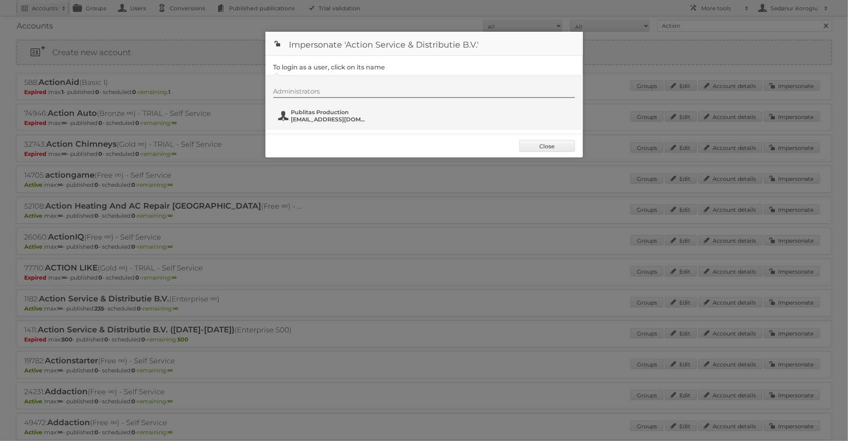
click at [327, 114] on span "Publitas Production" at bounding box center [329, 112] width 77 height 7
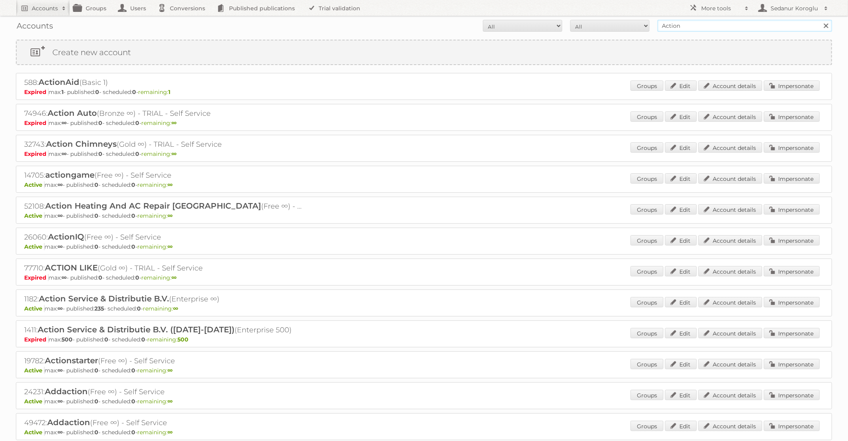
drag, startPoint x: 718, startPoint y: 25, endPoint x: 609, endPoint y: 25, distance: 108.8
click at [609, 25] on form "All Active Expired Pending All Paid Trials Self service Action Search" at bounding box center [424, 26] width 817 height 12
type input "p"
type input "pflanzen-kölle"
click at [820, 20] on input "Search" at bounding box center [826, 26] width 12 height 12
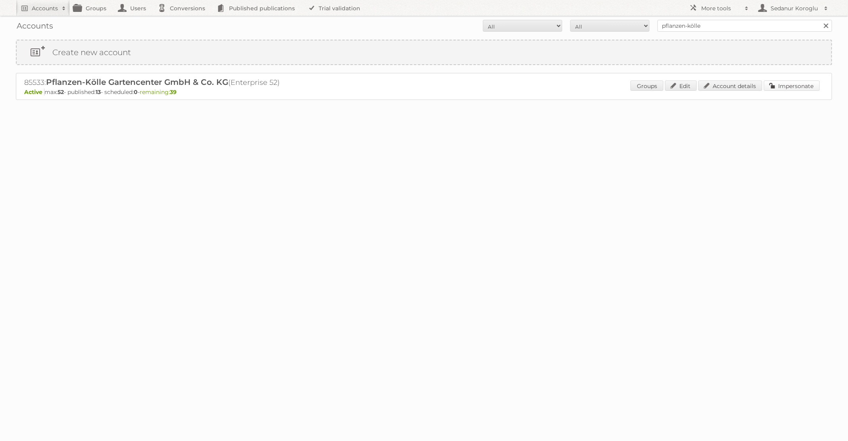
click at [782, 87] on link "Impersonate" at bounding box center [792, 86] width 56 height 10
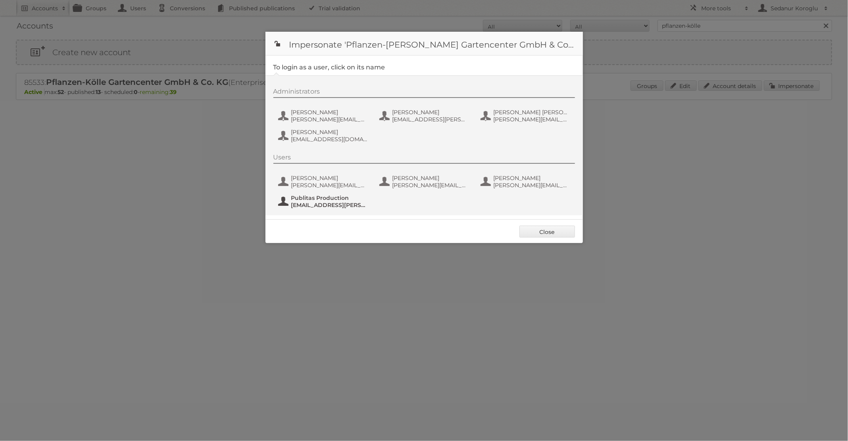
click at [298, 199] on span "Publitas Production" at bounding box center [329, 198] width 77 height 7
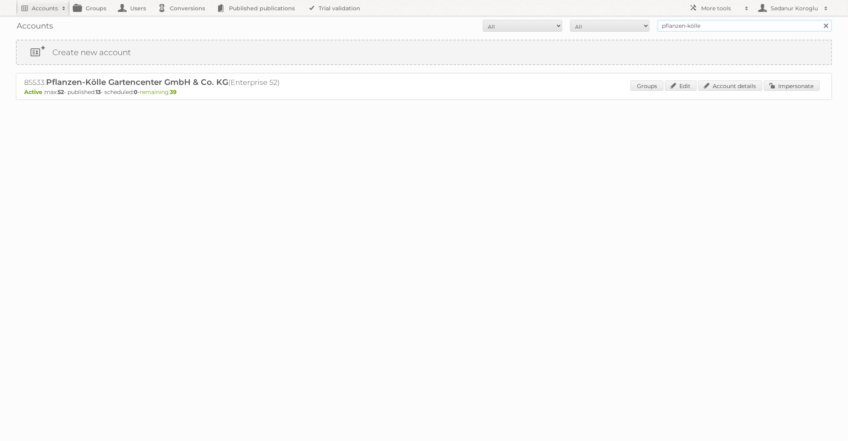
drag, startPoint x: 716, startPoint y: 27, endPoint x: 613, endPoint y: 16, distance: 103.5
click at [616, 18] on div "Accounts All Active Expired Pending All Paid Trials Self service pflanzen-[PERS…" at bounding box center [424, 26] width 817 height 20
type input "GAMMA"
click at [820, 20] on input "Search" at bounding box center [826, 26] width 12 height 12
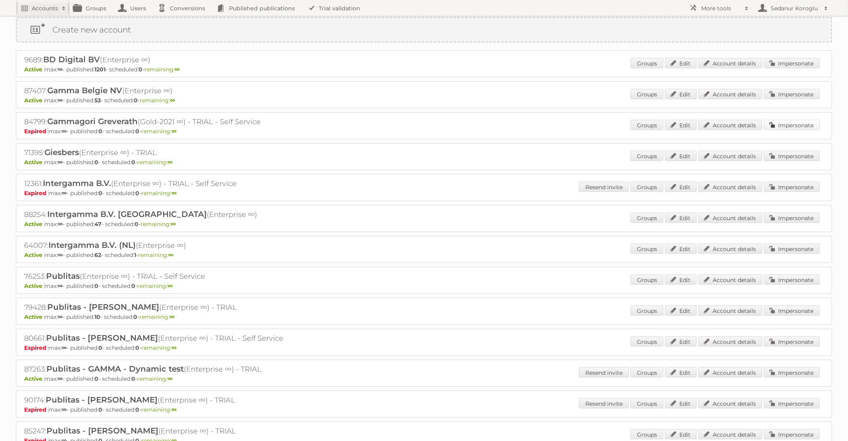
scroll to position [25, 0]
click at [799, 243] on link "Impersonate" at bounding box center [792, 247] width 56 height 10
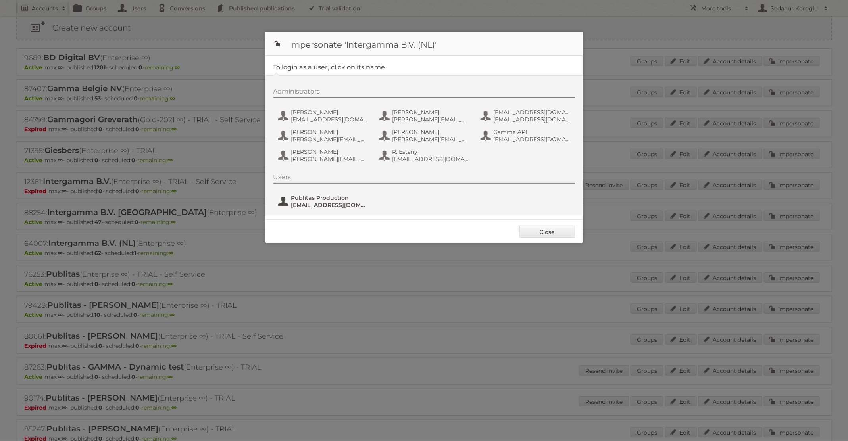
click at [341, 202] on span "[EMAIL_ADDRESS][DOMAIN_NAME]" at bounding box center [329, 205] width 77 height 7
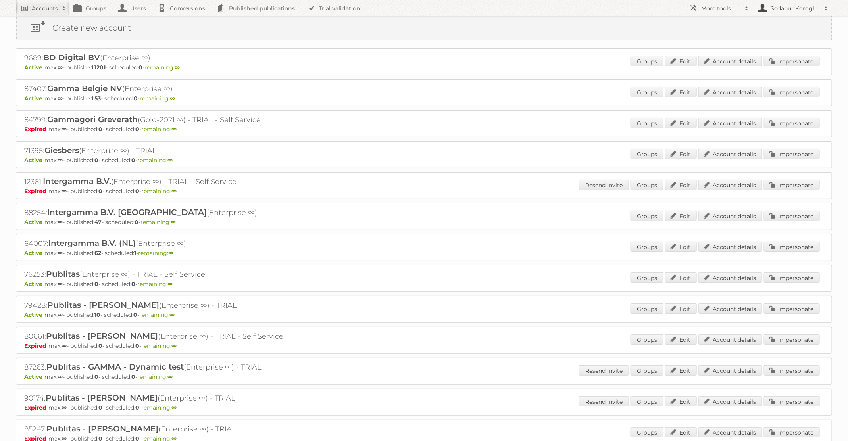
click at [791, 8] on h2 "Sedanur Koroglu" at bounding box center [795, 8] width 52 height 8
click at [780, 23] on link "Sign out" at bounding box center [793, 22] width 79 height 12
